Goal: Task Accomplishment & Management: Manage account settings

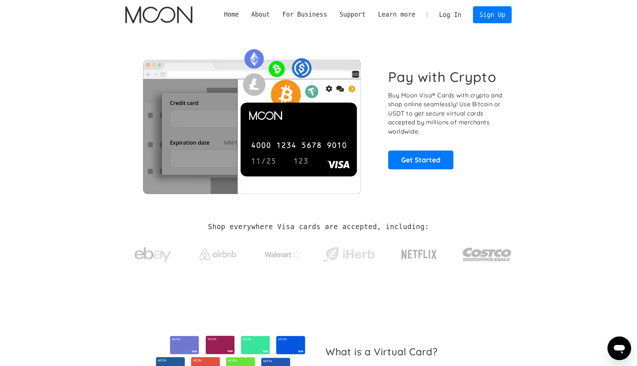
click at [447, 18] on link "Log In" at bounding box center [450, 15] width 35 height 16
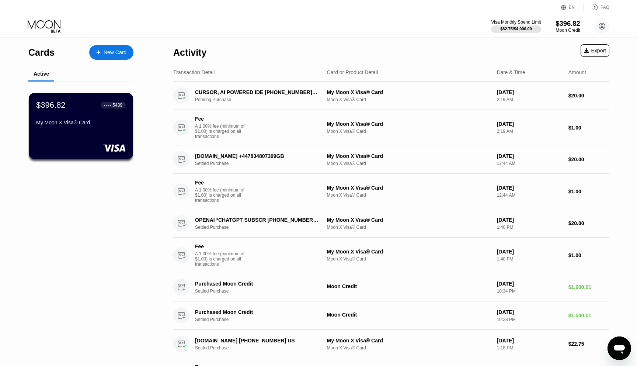
click at [556, 22] on div "$396.82" at bounding box center [568, 24] width 25 height 8
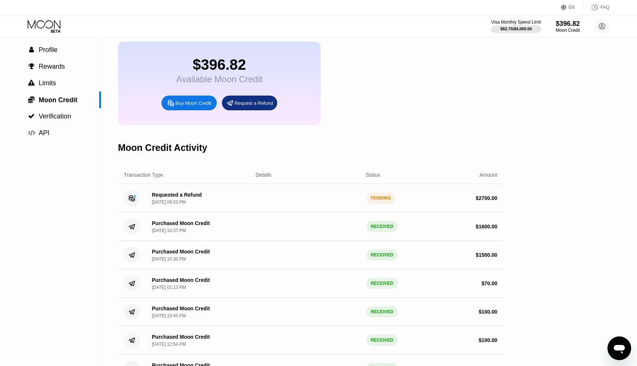
scroll to position [35, 0]
